Goal: Task Accomplishment & Management: Manage account settings

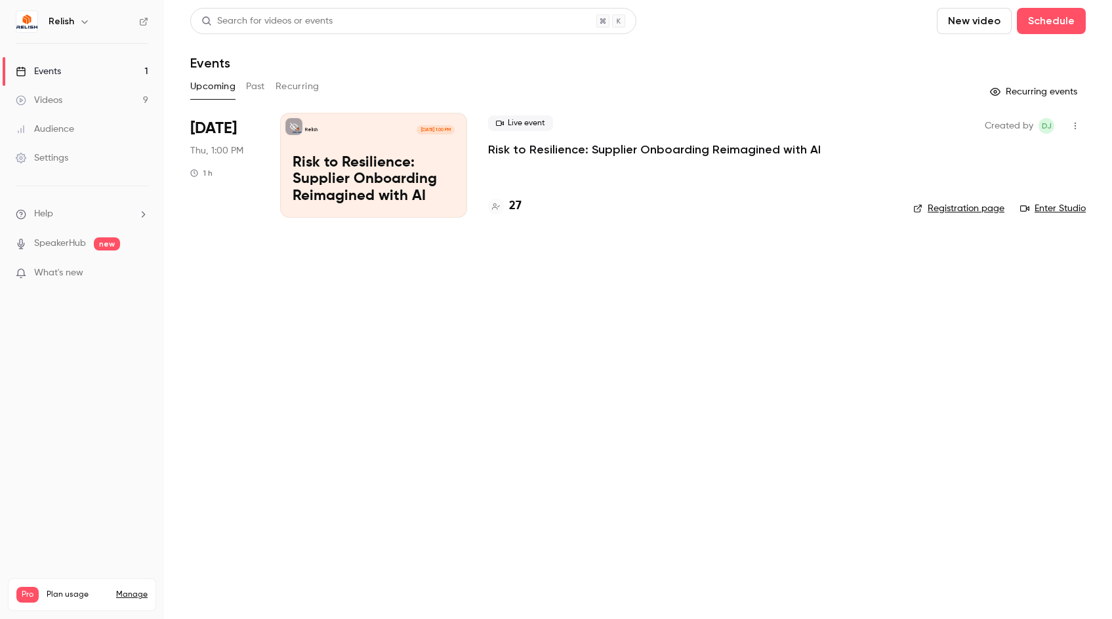
click at [87, 24] on icon "button" at bounding box center [84, 21] width 10 height 10
click at [82, 135] on link "Billing Pro" at bounding box center [133, 121] width 245 height 37
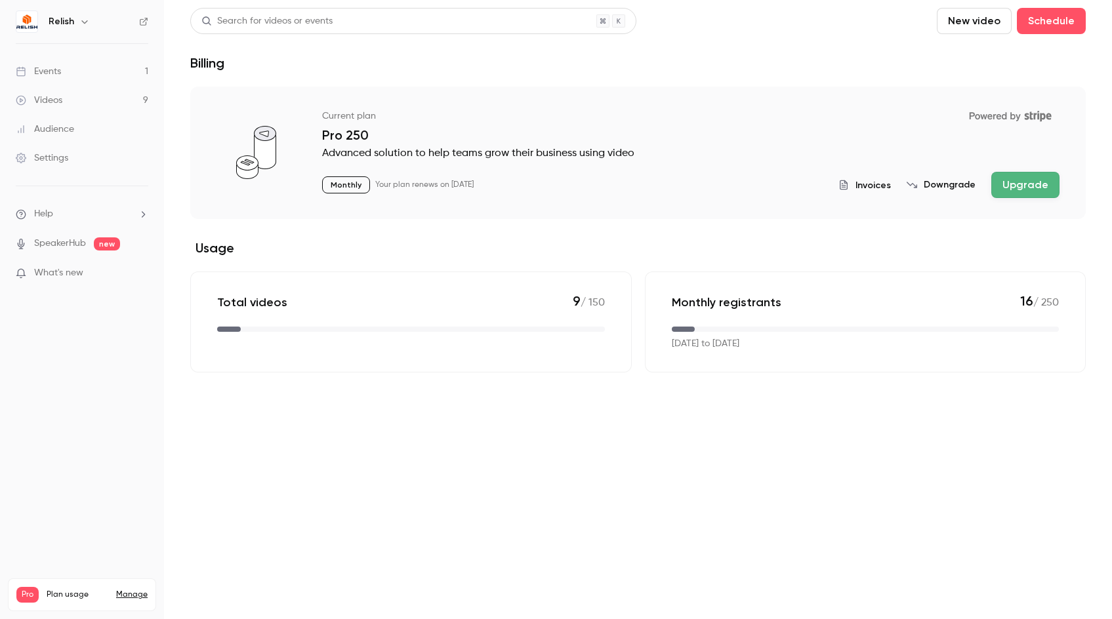
click at [876, 186] on span "Invoices" at bounding box center [872, 185] width 35 height 14
